Goal: Browse casually

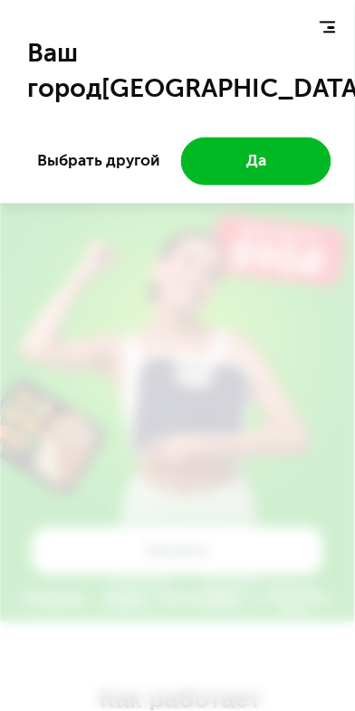
click at [135, 256] on div "Ваш город [GEOGRAPHIC_DATA] ? Выбрать другой Да" at bounding box center [177, 355] width 355 height 711
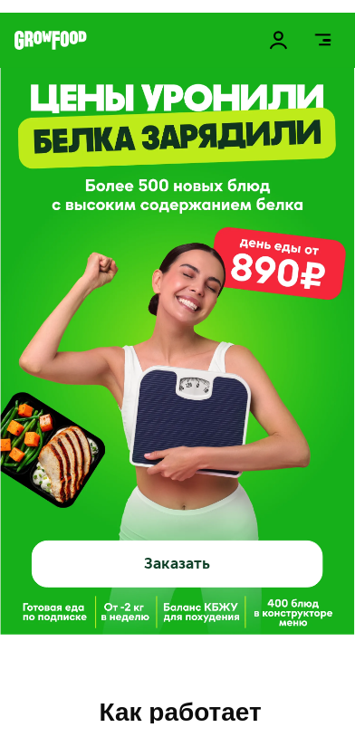
scroll to position [0, 4]
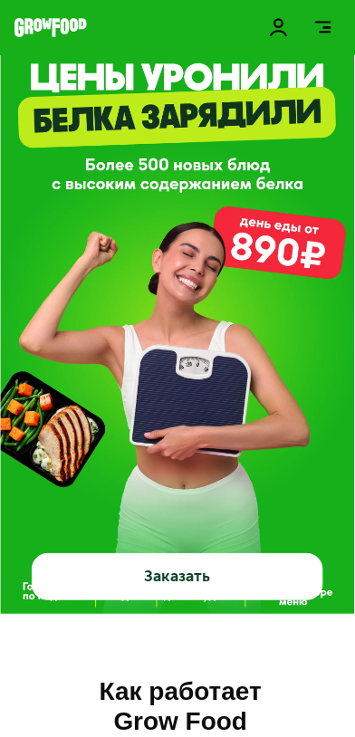
click at [345, 468] on img at bounding box center [177, 331] width 355 height 568
click at [350, 635] on section "GrowFood — доставка правильного питания Заказать" at bounding box center [177, 353] width 355 height 612
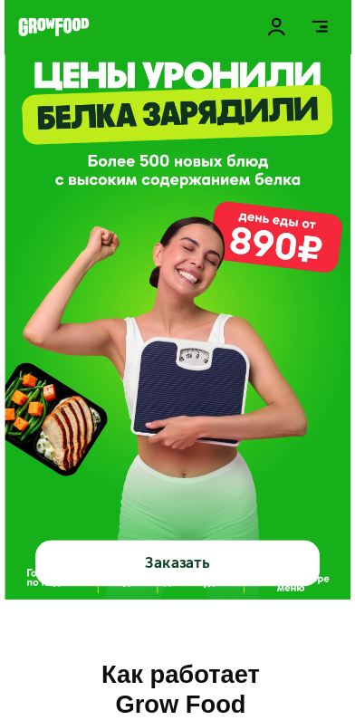
scroll to position [14, 0]
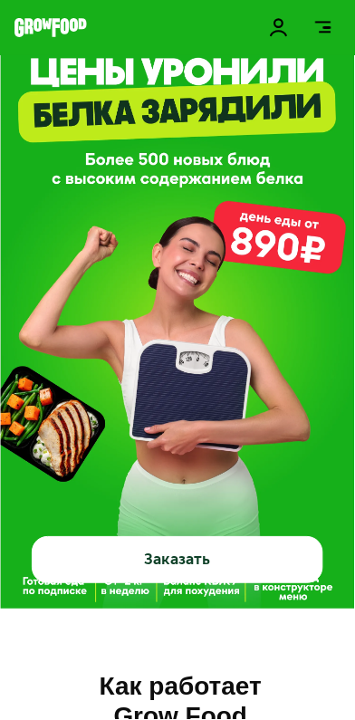
click at [350, 624] on section "GrowFood — доставка правильного питания Заказать" at bounding box center [177, 348] width 355 height 612
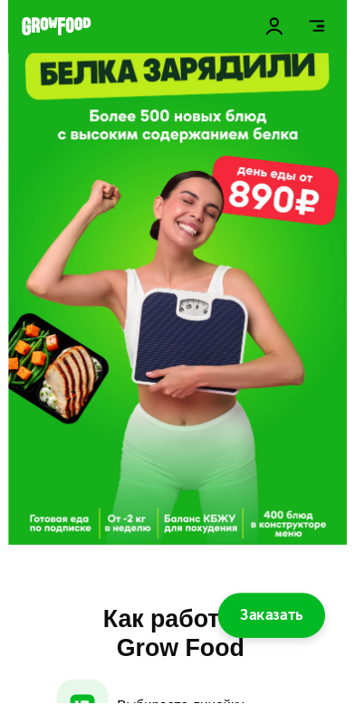
scroll to position [0, 0]
